Goal: Task Accomplishment & Management: Manage account settings

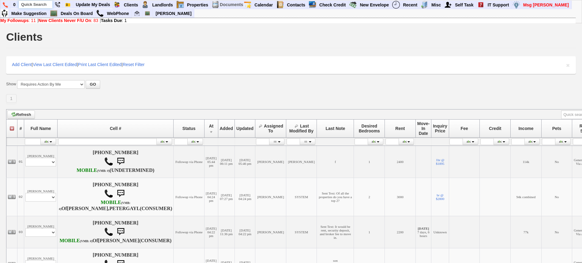
click at [42, 4] on input "text" at bounding box center [36, 5] width 34 height 8
type input "v"
paste input "814-977-1561"
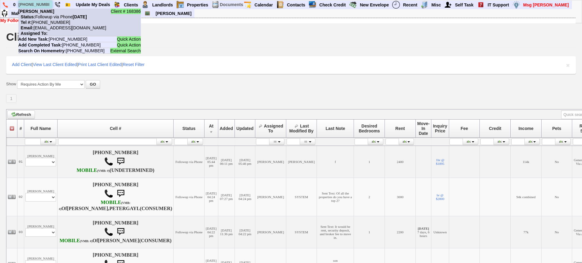
type input "814-977-1561"
click at [50, 13] on li "Client # 168386 Barry Grubb Status: Followup via Phone Tuesday, October 7th, 20…" at bounding box center [79, 23] width 122 height 28
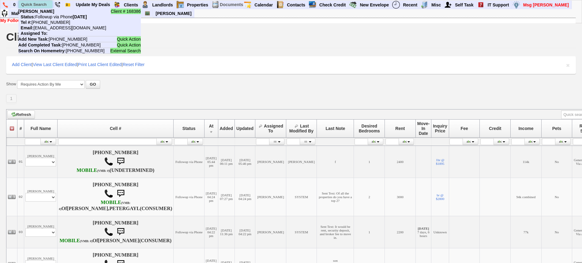
click at [45, 3] on input "text" at bounding box center [36, 5] width 34 height 8
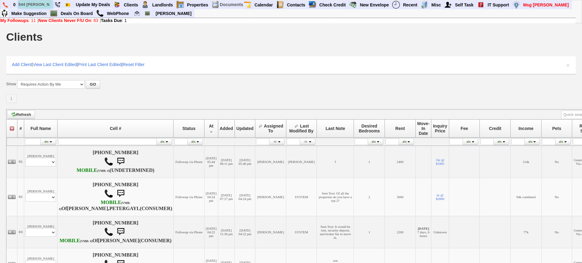
click at [48, 5] on input "544 kimball" at bounding box center [36, 5] width 34 height 8
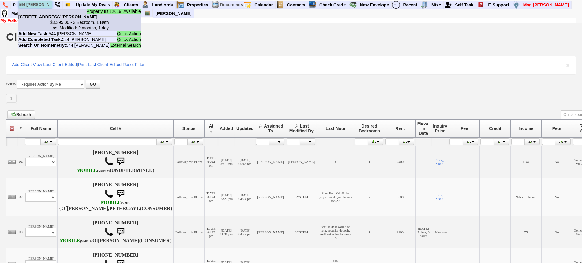
type input "544 kimball"
click at [49, 12] on li "Property ID 12619: Available 544 Kimball Ave - Unit #1 - Floor: 1st in Yonkers,…" at bounding box center [79, 20] width 122 height 22
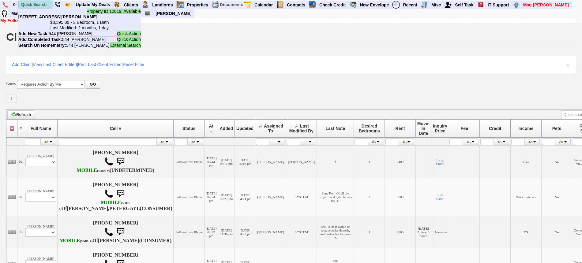
click at [40, 3] on input "text" at bounding box center [36, 5] width 34 height 8
paste input "917-658-8761"
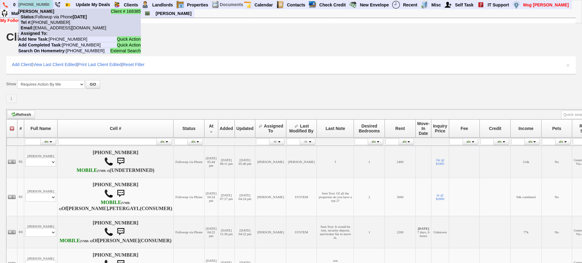
type input "917-658-8761"
click at [47, 18] on nobr "Status: Followup via Phone Tuesday, October 7th, 2025" at bounding box center [52, 16] width 69 height 5
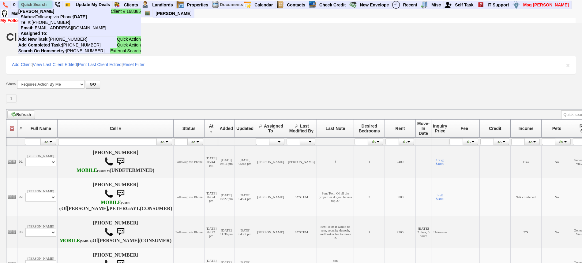
click at [44, 4] on input "text" at bounding box center [36, 5] width 34 height 8
paste input "914-615-5524"
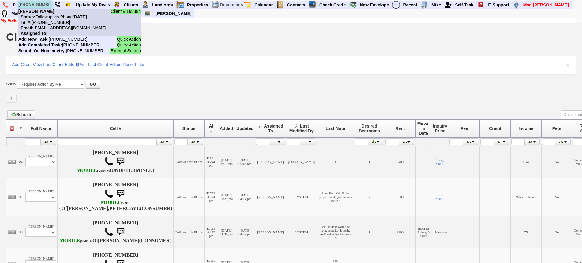
type input "914-615-5524"
click at [51, 17] on nobr "Status: Followup via Phone Tuesday, October 7th, 2025" at bounding box center [52, 16] width 69 height 5
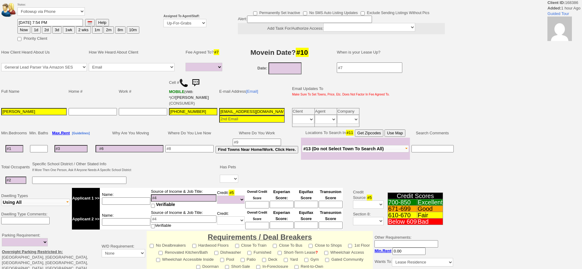
select select
click at [193, 27] on td "Assigned To Agent/Staff: Up-For-Grabs ***** STAFF ***** Bob Bruno 914-419-3579 …" at bounding box center [185, 21] width 45 height 42
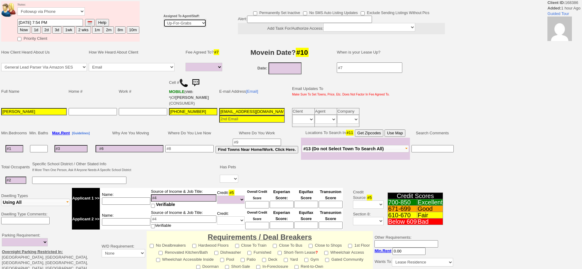
click at [194, 27] on td "Assigned To Agent/Staff: Up-For-Grabs ***** STAFF ***** Bob Bruno 914-419-3579 …" at bounding box center [185, 21] width 45 height 42
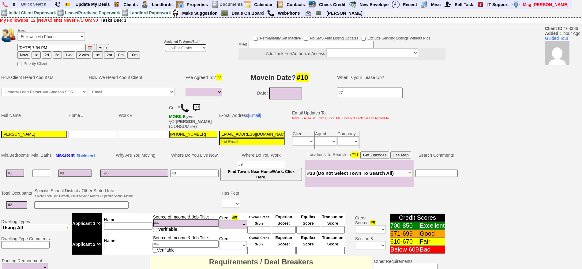
select select "148"
click at [164, 44] on select "Up-For-Grabs ***** STAFF ***** Bob Bruno 914-419-3579 Cristy Liberto 914-486-10…" at bounding box center [185, 48] width 43 height 8
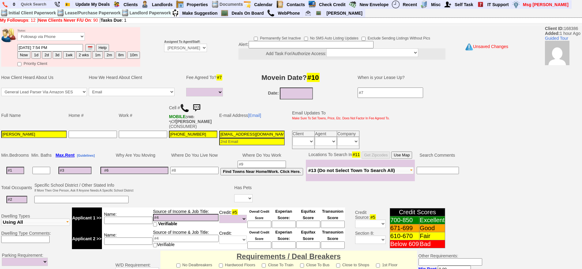
click at [36, 56] on button "1d" at bounding box center [36, 54] width 9 height 7
type input "10/08/2025 09:33 PM"
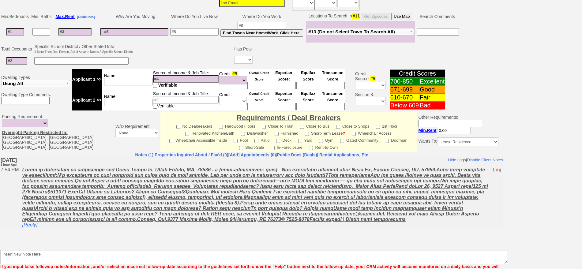
scroll to position [172, 0]
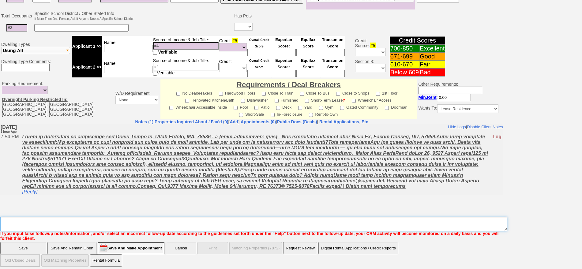
click at [57, 217] on textarea "Insert New Note Here" at bounding box center [253, 224] width 507 height 14
type textarea "f"
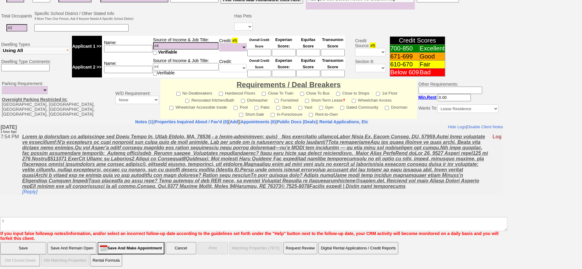
click input "Save" at bounding box center [23, 248] width 46 height 12
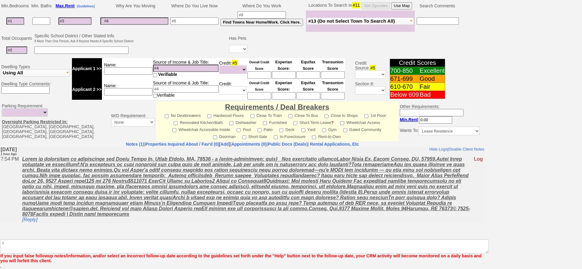
scroll to position [149, 0]
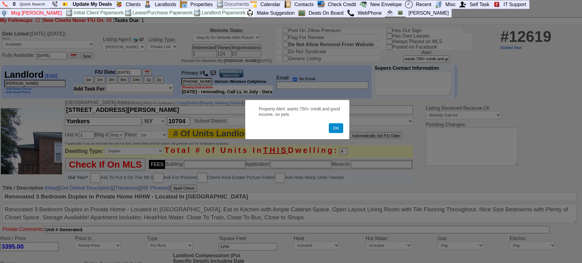
click at [336, 131] on button "OK" at bounding box center [336, 128] width 14 height 10
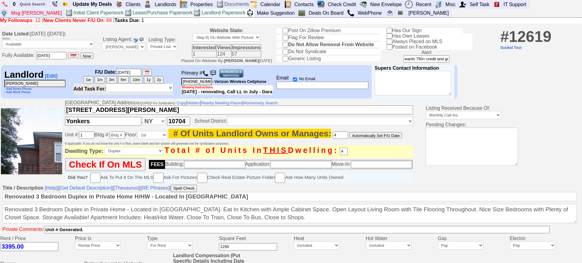
scroll to position [230, 0]
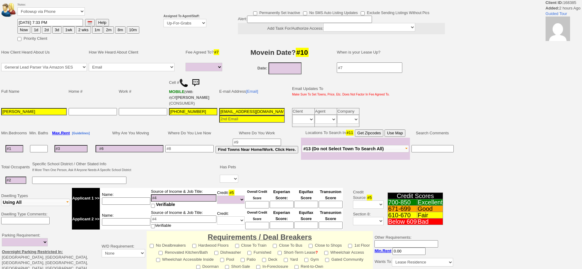
select select
click at [185, 24] on select "Up-For-Grabs ***** STAFF ***** Bob Bruno 914-419-3579 Cristy Liberto 914-486-10…" at bounding box center [185, 23] width 43 height 8
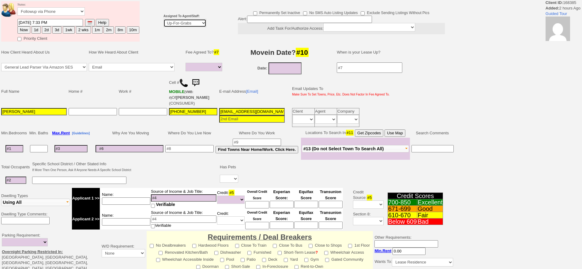
select select "148"
click at [164, 19] on select "Up-For-Grabs ***** STAFF ***** Bob Bruno 914-419-3579 Cristy Liberto 914-486-10…" at bounding box center [185, 23] width 43 height 8
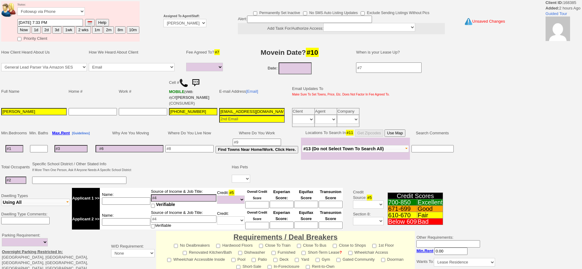
click at [38, 28] on button "1d" at bounding box center [36, 29] width 9 height 7
type input "10/08/2025 09:34 PM"
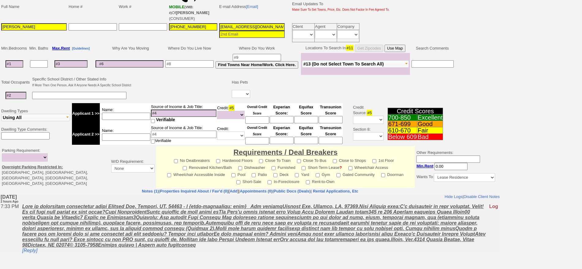
scroll to position [150, 0]
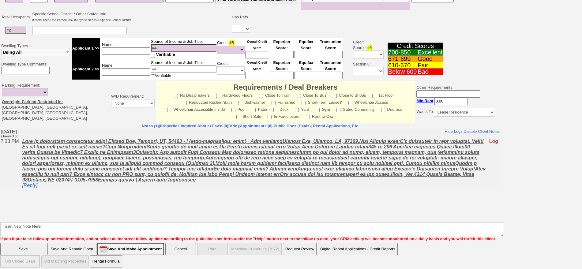
click at [228, 220] on body "Hide Logs | Disable Client Notes Include Logs (1) | Disable Client Notes Tuesda…" at bounding box center [249, 175] width 499 height 92
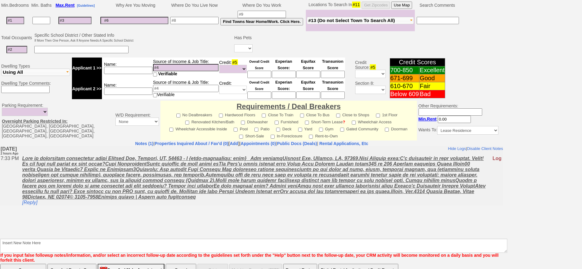
scroll to position [172, 0]
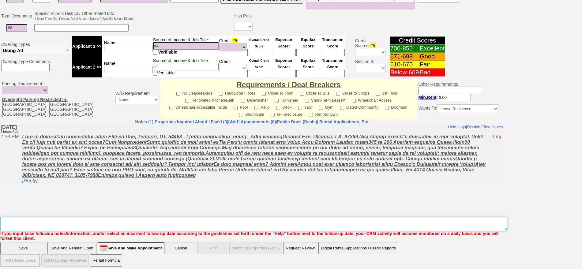
click at [229, 217] on textarea "Insert New Note Here" at bounding box center [253, 224] width 507 height 14
type textarea "fip to hillside"
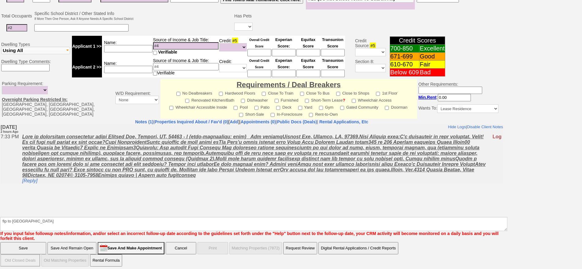
click input "Save" at bounding box center [23, 248] width 46 height 12
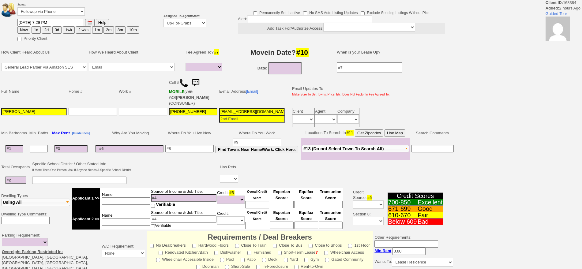
select select
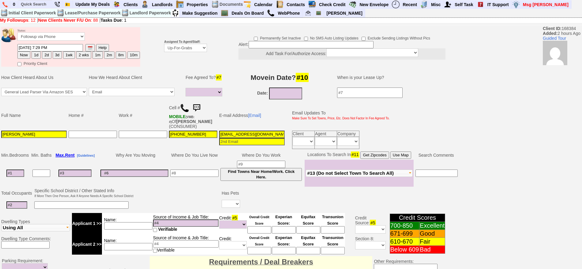
click at [174, 24] on hr at bounding box center [291, 24] width 582 height 1
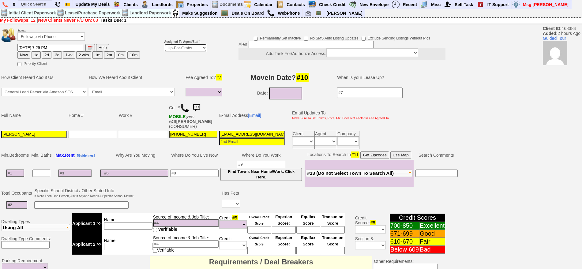
click at [184, 48] on select "Up-For-Grabs ***** STAFF ***** Bob Bruno 914-419-3579 Cristy Liberto 914-486-10…" at bounding box center [185, 48] width 43 height 8
select select "148"
click at [164, 44] on select "Up-For-Grabs ***** STAFF ***** Bob Bruno 914-419-3579 Cristy Liberto 914-486-10…" at bounding box center [185, 48] width 43 height 8
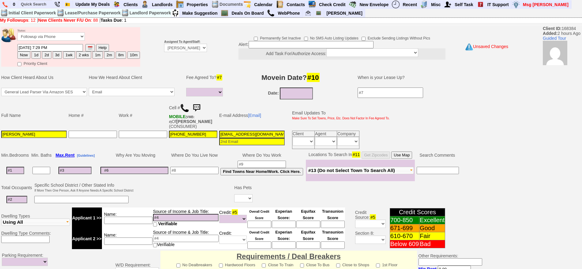
click at [48, 56] on button "2d" at bounding box center [46, 54] width 9 height 7
type input "10/09/2025 09:34 PM"
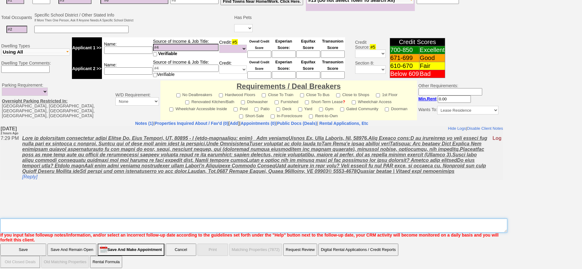
click at [218, 219] on textarea "Insert New Note Here" at bounding box center [253, 226] width 507 height 14
type textarea "f"
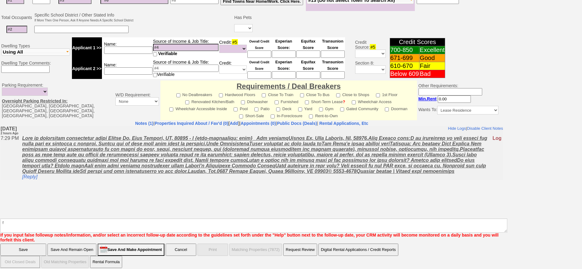
click input "Save" at bounding box center [23, 250] width 46 height 12
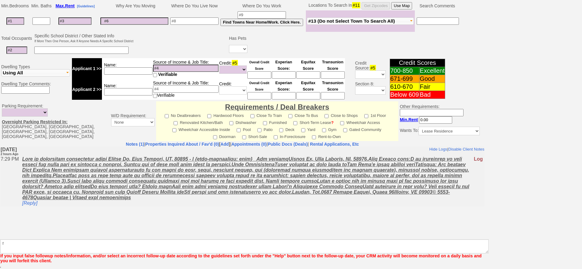
scroll to position [149, 0]
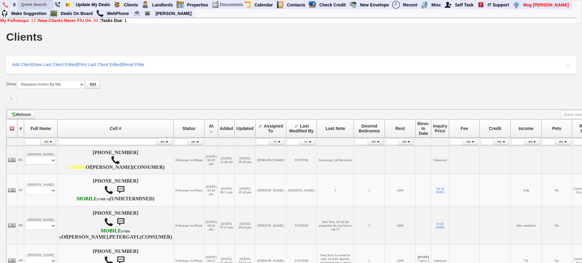
click at [31, 6] on input "text" at bounding box center [36, 5] width 34 height 8
paste input "[PHONE_NUMBER]"
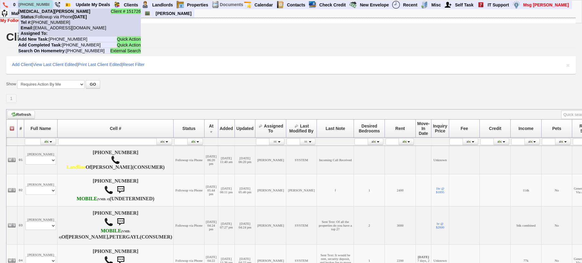
type input "[PHONE_NUMBER]"
click at [56, 20] on nobr "Tel #: 914-290-1750" at bounding box center [44, 22] width 52 height 5
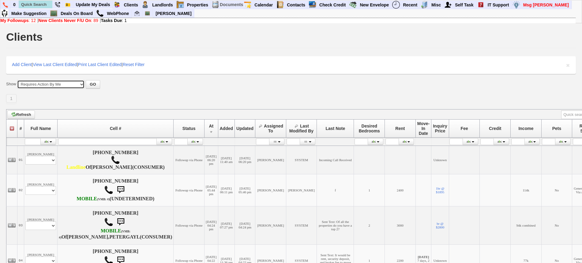
click at [70, 84] on select "All New Clients Never Followed-Up On ------------------------------------------…" at bounding box center [50, 84] width 67 height 9
select select "clients.php?partitionpage=Assigned+To+Me"
click at [17, 80] on select "All New Clients Never Followed-Up On ------------------------------------------…" at bounding box center [50, 84] width 67 height 9
click at [99, 84] on button "GO" at bounding box center [93, 84] width 14 height 9
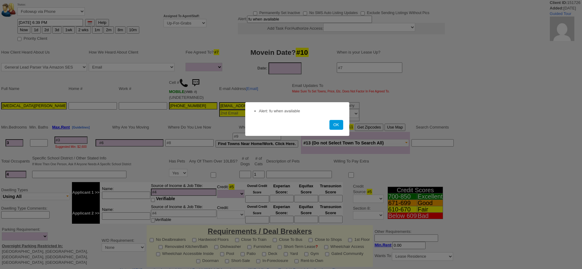
select select
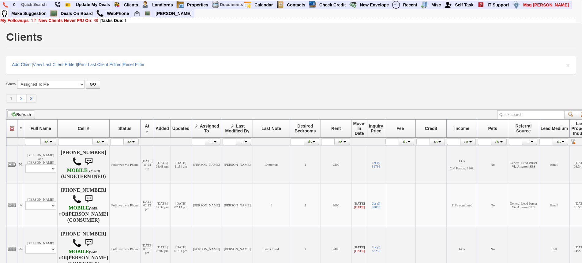
click at [35, 100] on link "3" at bounding box center [32, 98] width 10 height 9
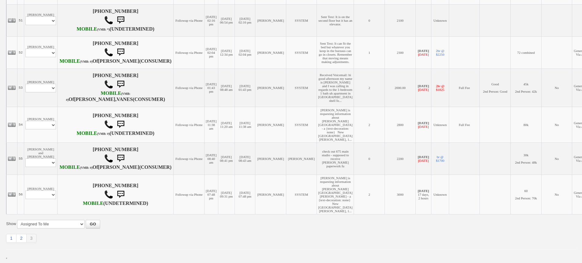
scroll to position [631, 0]
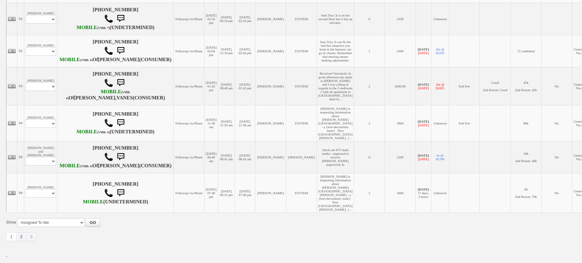
click at [22, 239] on link "2" at bounding box center [22, 237] width 10 height 9
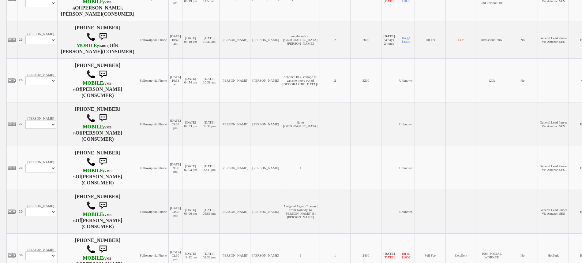
scroll to position [306, 0]
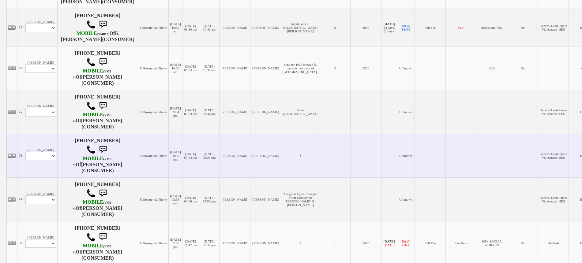
click at [169, 164] on td "[DATE] 09:33 pm" at bounding box center [175, 156] width 13 height 44
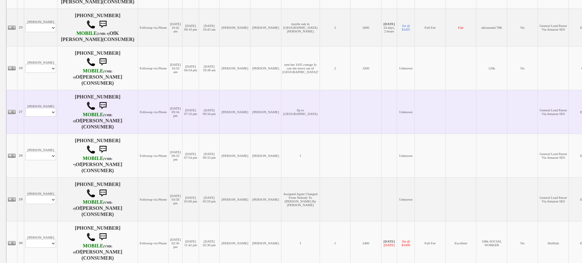
click at [169, 134] on td "[DATE] 09:34 pm" at bounding box center [175, 112] width 13 height 44
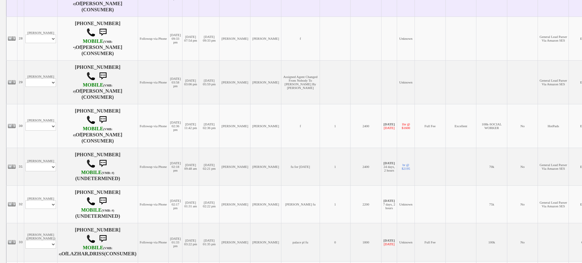
scroll to position [459, 0]
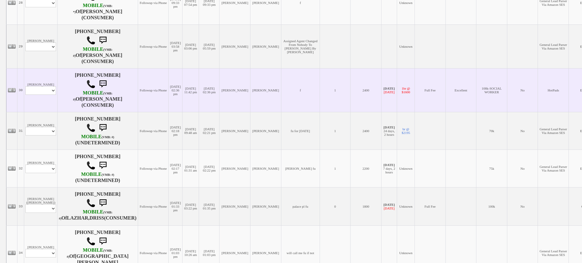
click at [52, 96] on td "[PERSON_NAME] Profile Edit Print Email Externally (Will Not Be Tracked In CRM) …" at bounding box center [40, 90] width 33 height 44
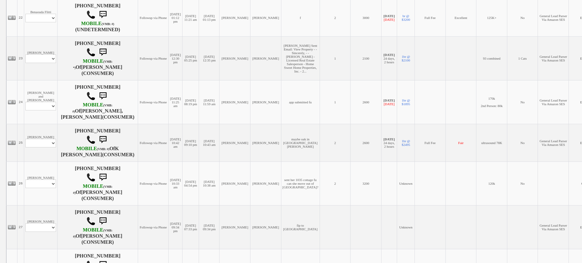
scroll to position [0, 0]
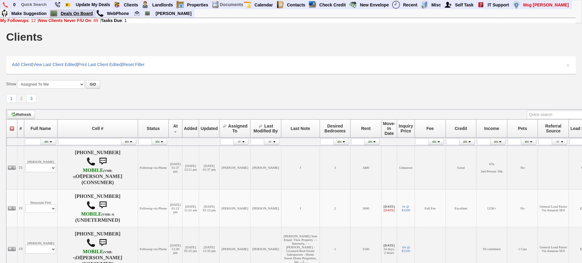
click at [83, 14] on link "Deals On Board" at bounding box center [76, 13] width 37 height 8
